Goal: Transaction & Acquisition: Obtain resource

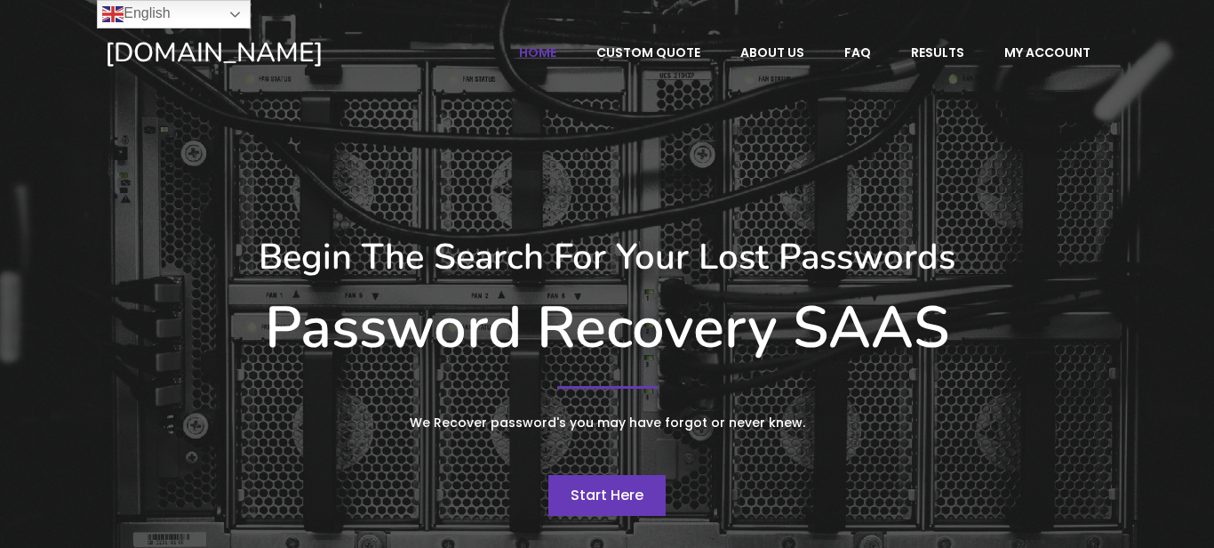
click at [635, 501] on span "Start Here" at bounding box center [607, 494] width 73 height 20
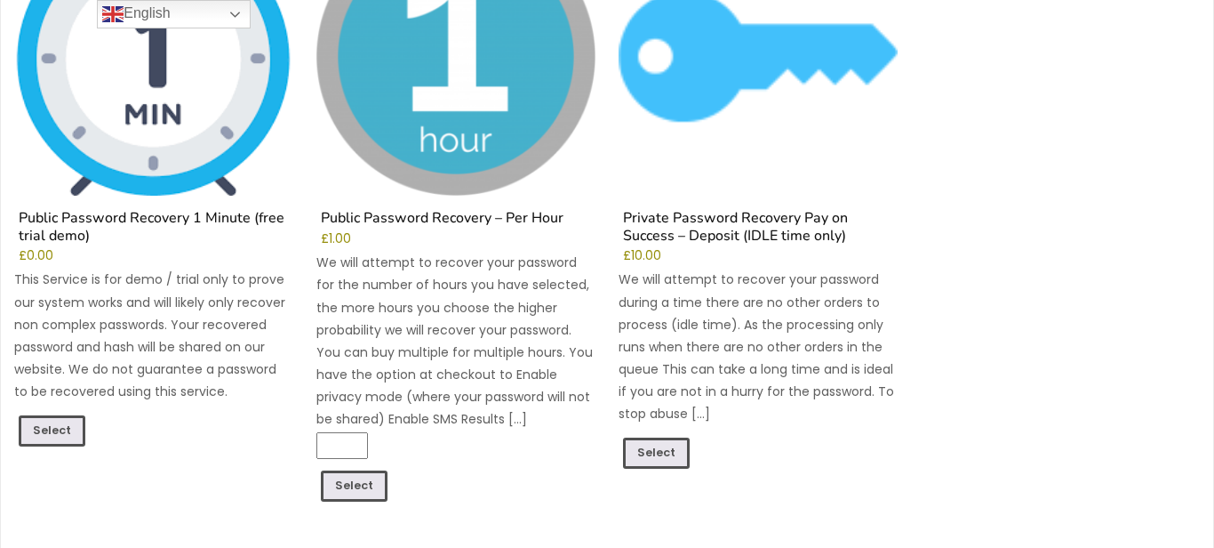
scroll to position [344, 0]
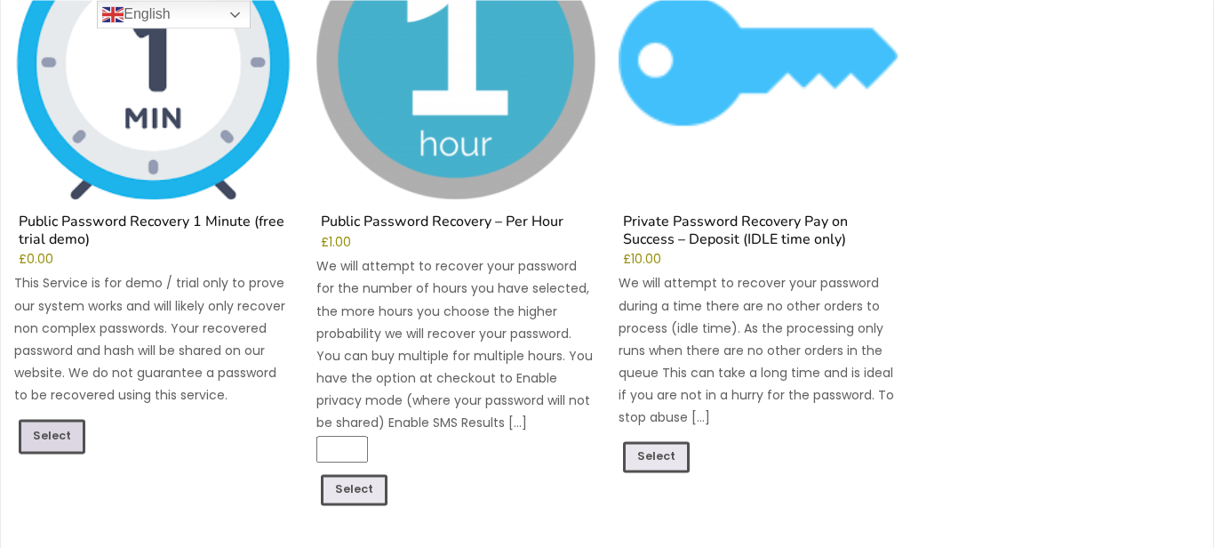
click at [64, 439] on link "Select" at bounding box center [52, 436] width 67 height 34
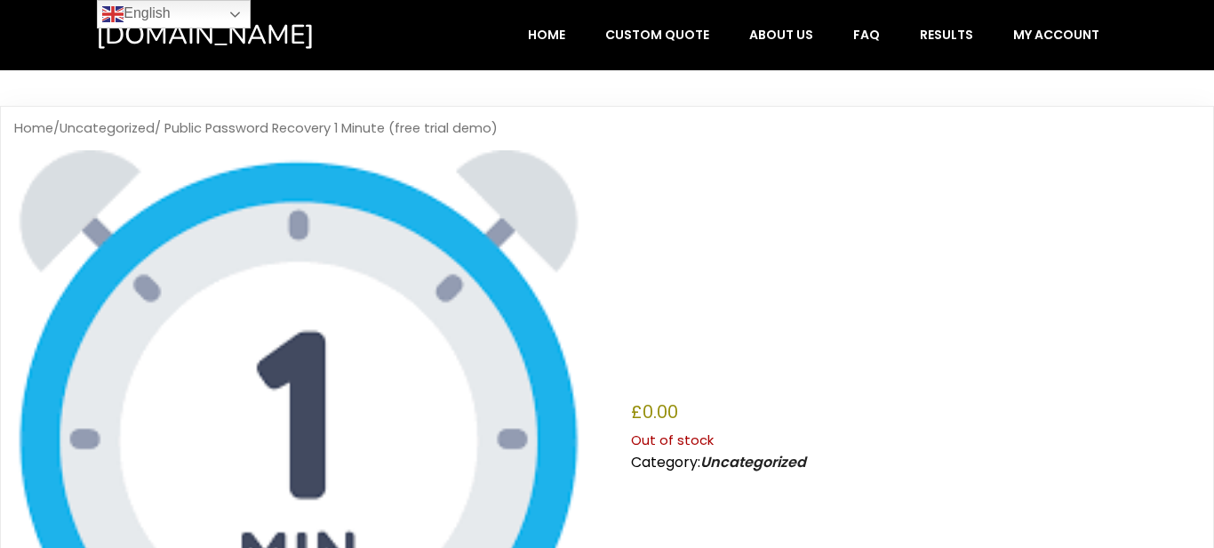
click at [390, 322] on img at bounding box center [298, 434] width 569 height 569
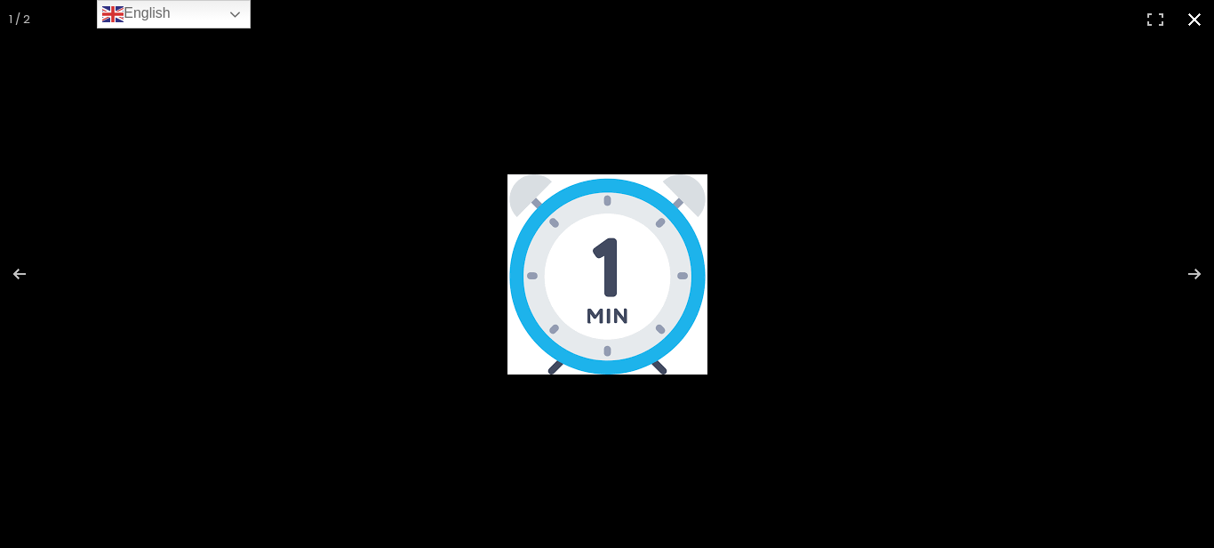
click at [1201, 15] on button "Close (Esc)" at bounding box center [1194, 19] width 39 height 39
